Goal: Download file/media

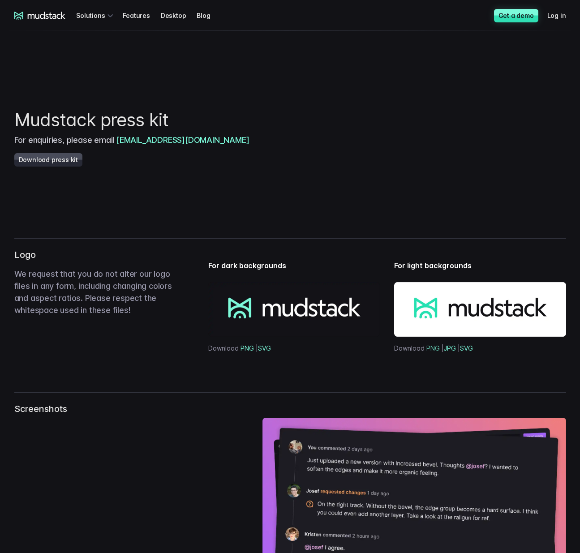
click at [435, 349] on link "PNG" at bounding box center [433, 349] width 13 height 8
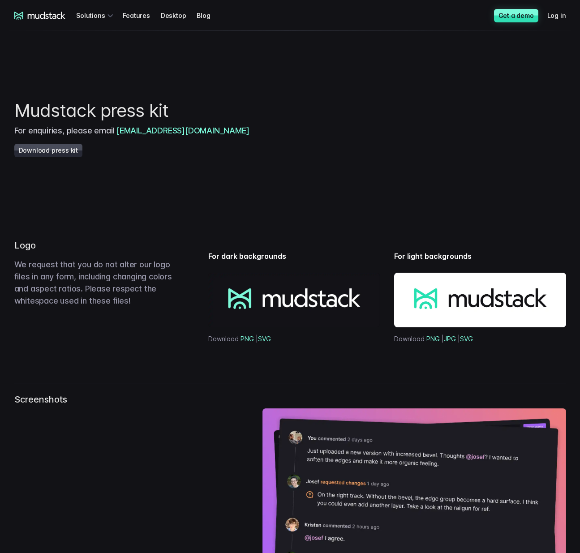
drag, startPoint x: 431, startPoint y: 337, endPoint x: 435, endPoint y: 364, distance: 27.3
click at [431, 337] on link "PNG" at bounding box center [433, 339] width 13 height 8
click at [465, 339] on link "SVG" at bounding box center [466, 339] width 13 height 8
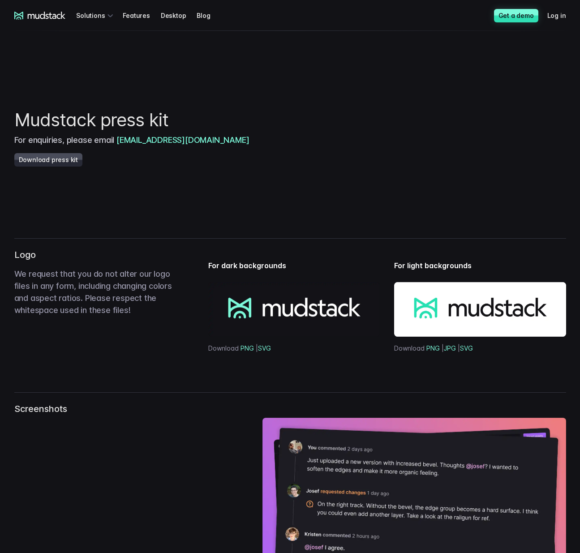
click at [465, 306] on img at bounding box center [480, 309] width 172 height 55
click at [452, 346] on link "JPG" at bounding box center [450, 349] width 12 height 8
